Goal: Information Seeking & Learning: Understand process/instructions

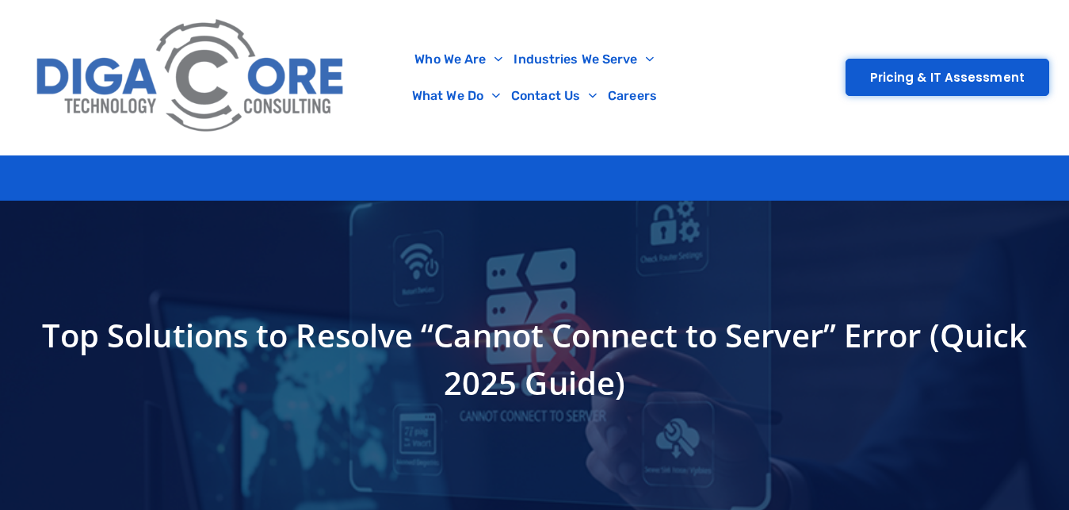
scroll to position [431, 0]
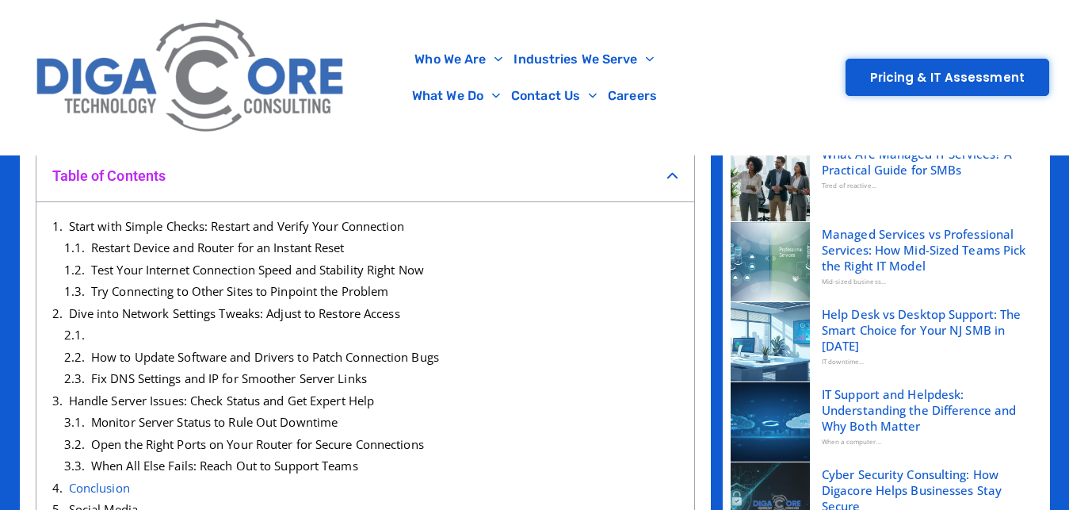
click at [241, 335] on link "Disable Firewall and Antivirus Temporarily to Test Blocks" at bounding box center [248, 335] width 315 height 16
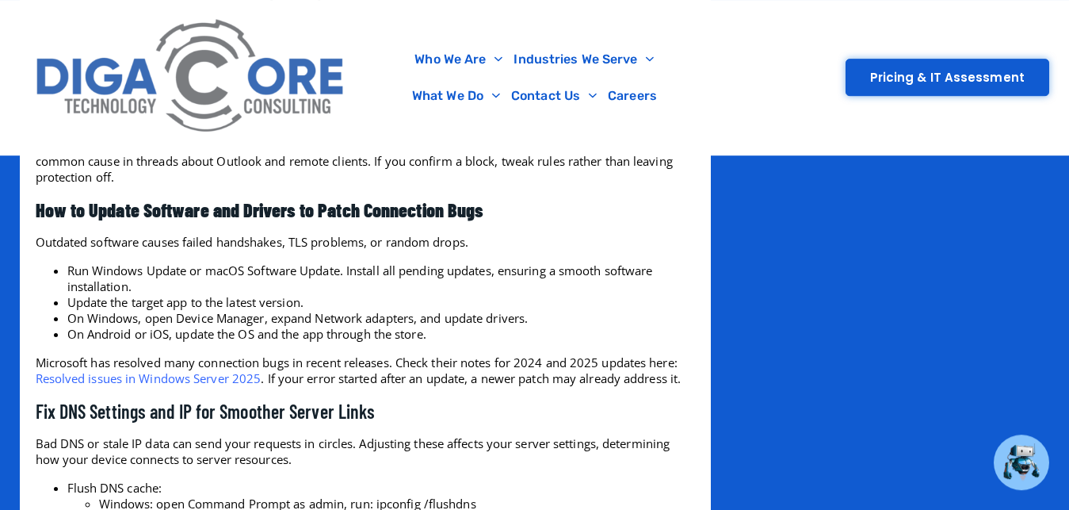
scroll to position [2351, 0]
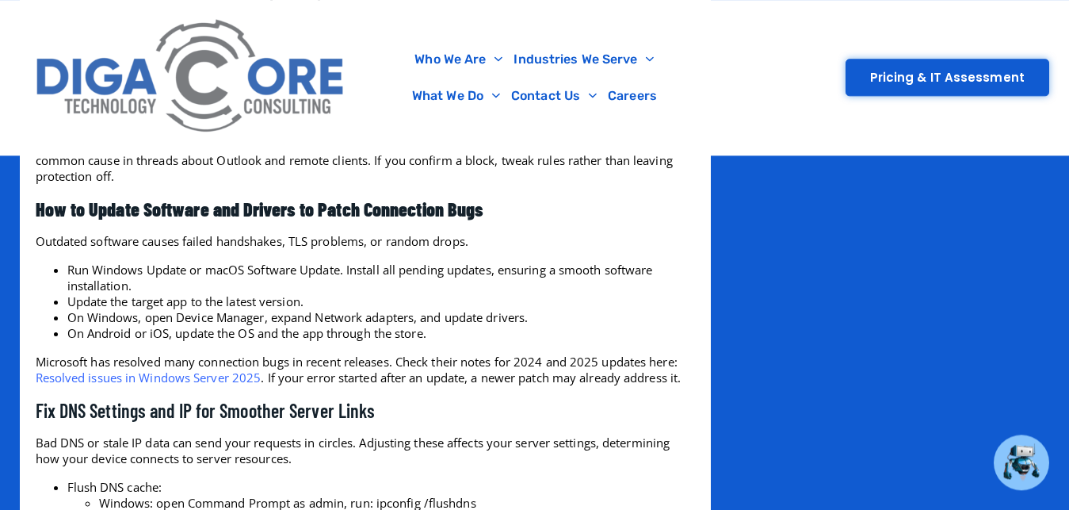
click at [137, 385] on span "Resolved issues in Windows Server 2025" at bounding box center [149, 377] width 226 height 16
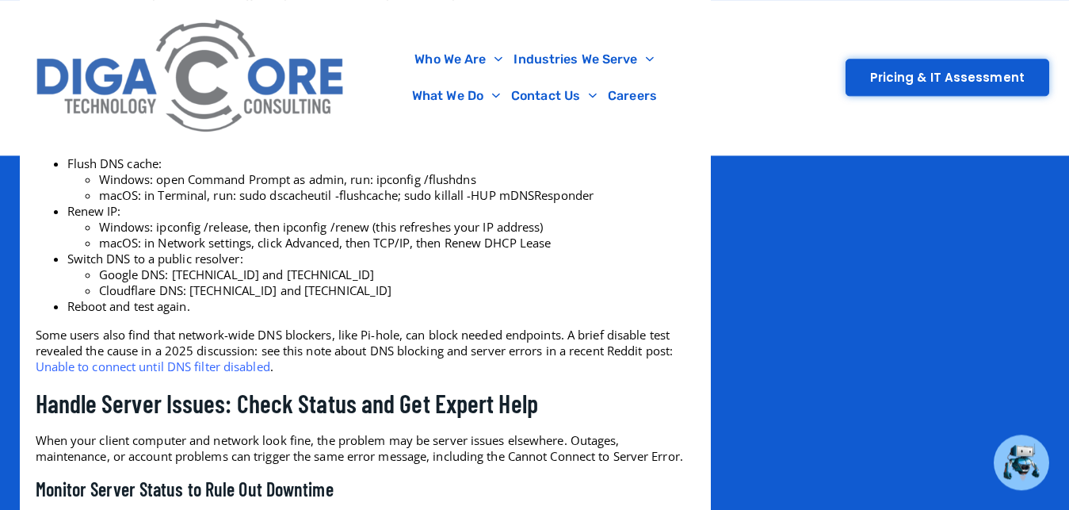
scroll to position [2715, 0]
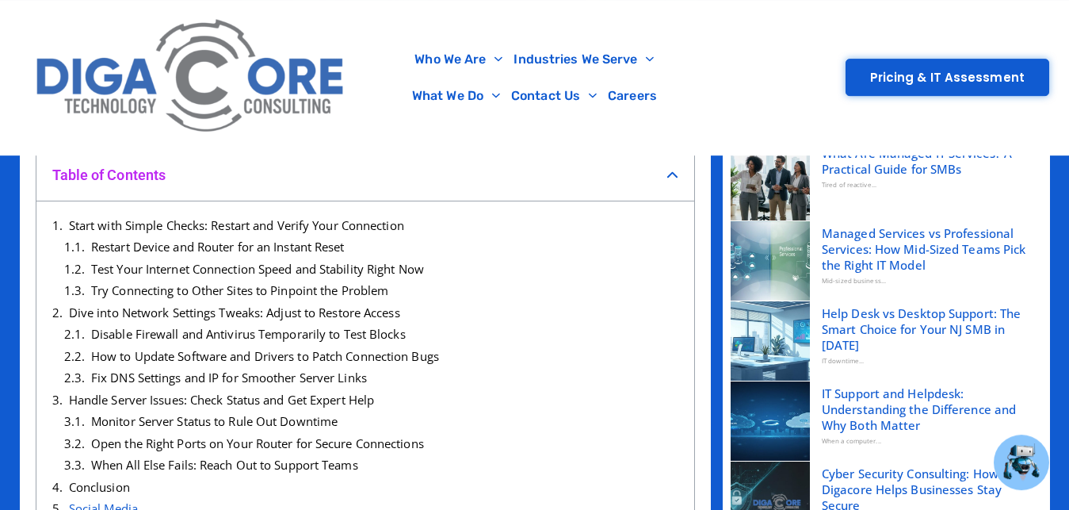
scroll to position [431, 0]
click at [147, 337] on link "Disable Firewall and Antivirus Temporarily to Test Blocks" at bounding box center [248, 335] width 315 height 16
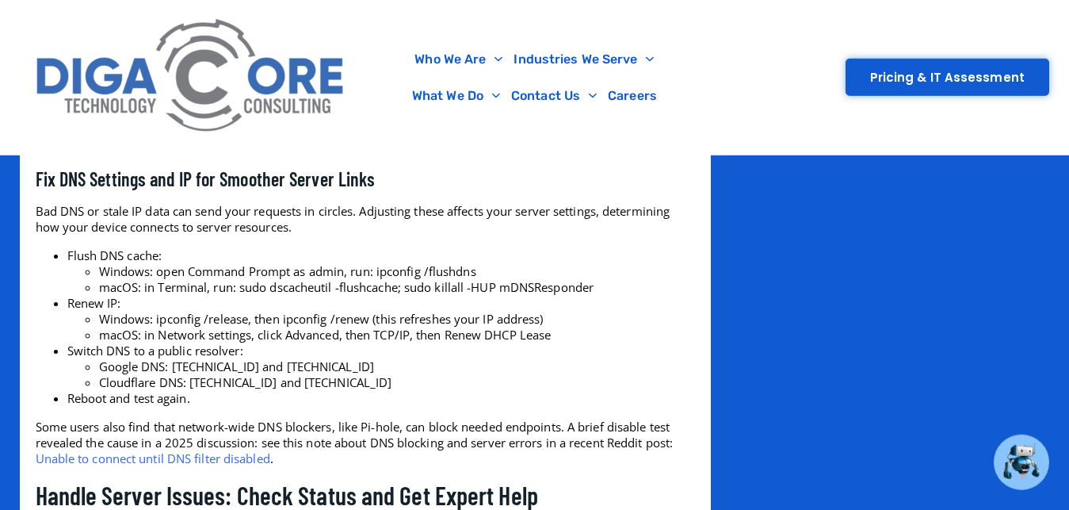
scroll to position [2594, 0]
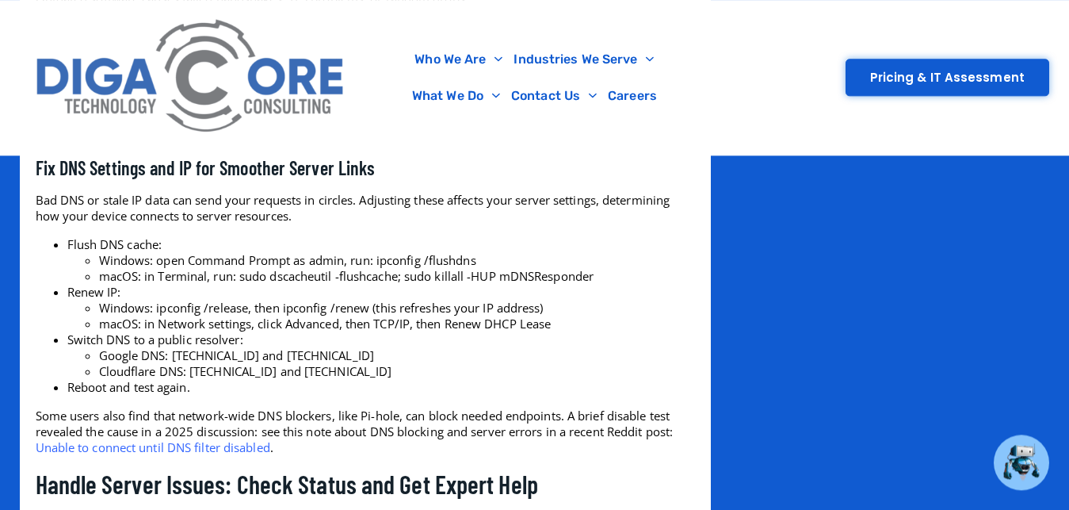
click at [771, 74] on div "Pricing & IT Assessment" at bounding box center [877, 77] width 343 height 37
drag, startPoint x: 476, startPoint y: 284, endPoint x: 379, endPoint y: 282, distance: 97.5
click at [380, 268] on span "Windows: open Command Prompt as admin, run: ipconfig /flushdns" at bounding box center [287, 260] width 377 height 16
copy span "ipconfig /flushdns"
drag, startPoint x: 364, startPoint y: 331, endPoint x: 284, endPoint y: 331, distance: 80.1
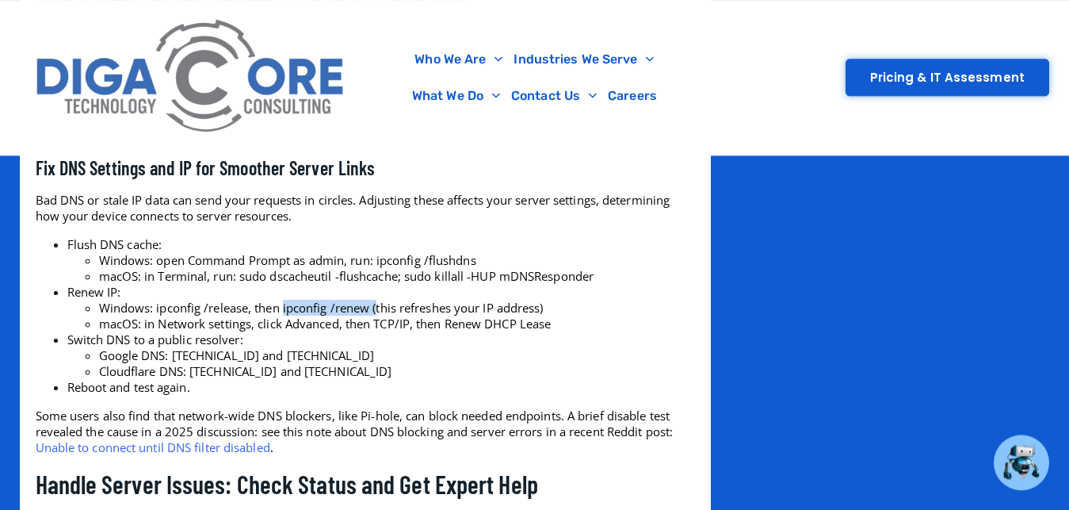
click at [284, 316] on span "Windows: ipconfig /release, then ipconfig /renew (this refreshes your IP addres…" at bounding box center [321, 308] width 445 height 16
copy span "ipconfig /renew ("
click at [855, 29] on div "Who We Are About Us Our Leadership Testimonials Blog Industries We Serve Health…" at bounding box center [535, 77] width 1030 height 155
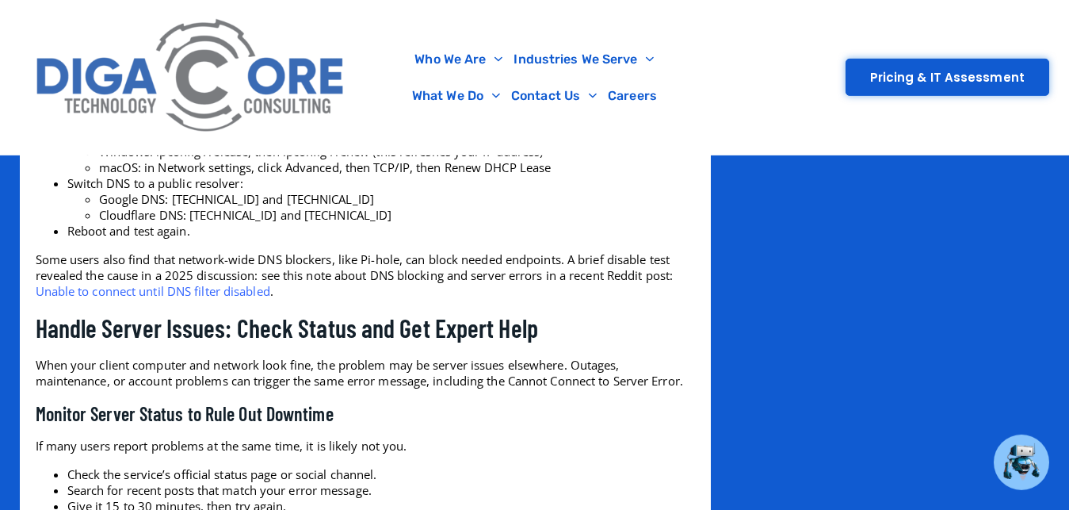
scroll to position [2756, 0]
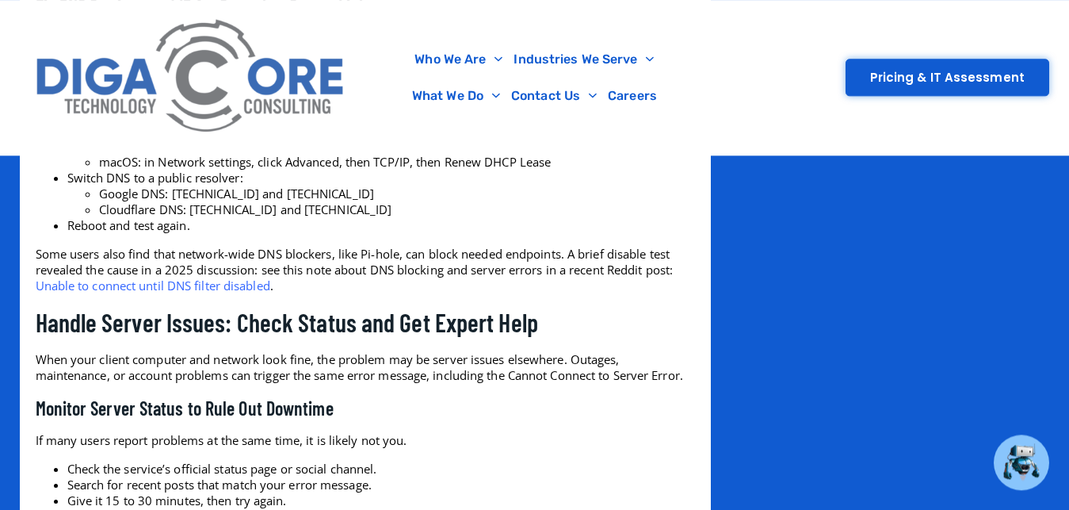
click at [213, 293] on span "Unable to connect until DNS filter disabled" at bounding box center [153, 285] width 235 height 16
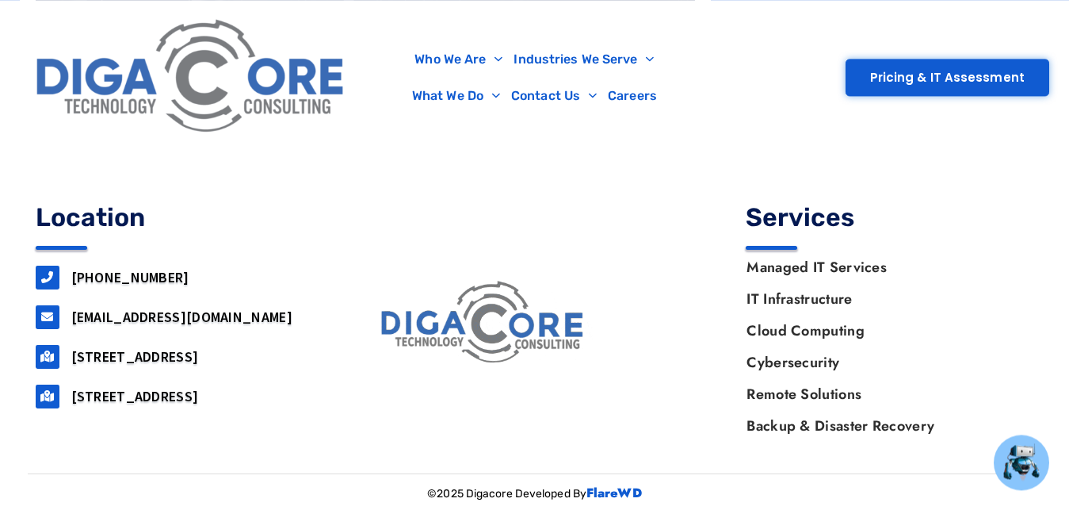
scroll to position [3992, 0]
